Goal: Check status: Check status

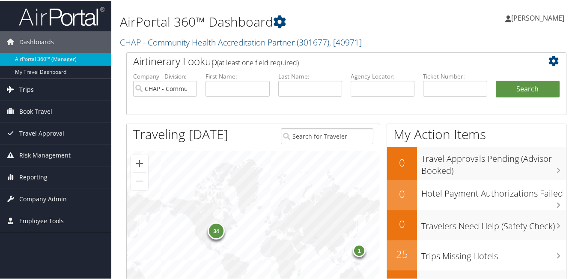
click at [26, 86] on span "Trips" at bounding box center [26, 88] width 15 height 21
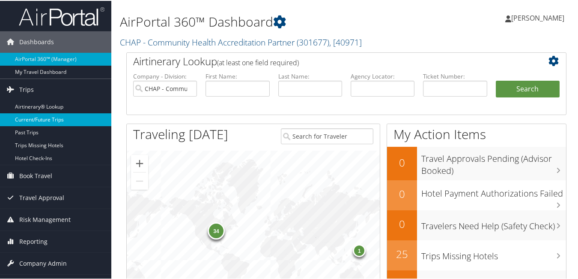
click at [54, 117] on link "Current/Future Trips" at bounding box center [55, 118] width 111 height 13
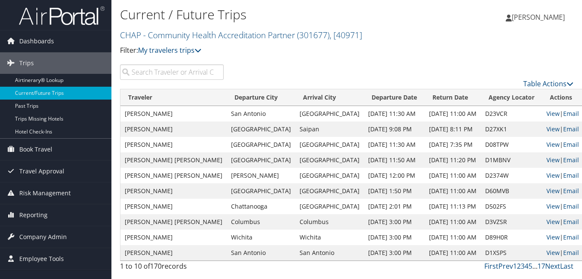
click at [150, 69] on input "search" at bounding box center [172, 71] width 104 height 15
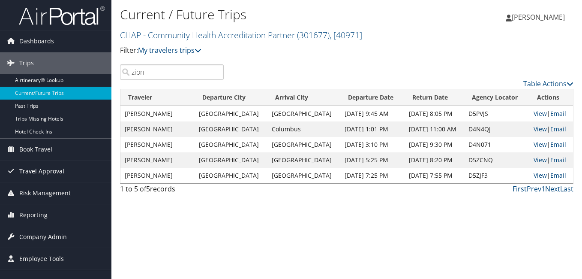
type input "zion"
